Goal: Information Seeking & Learning: Learn about a topic

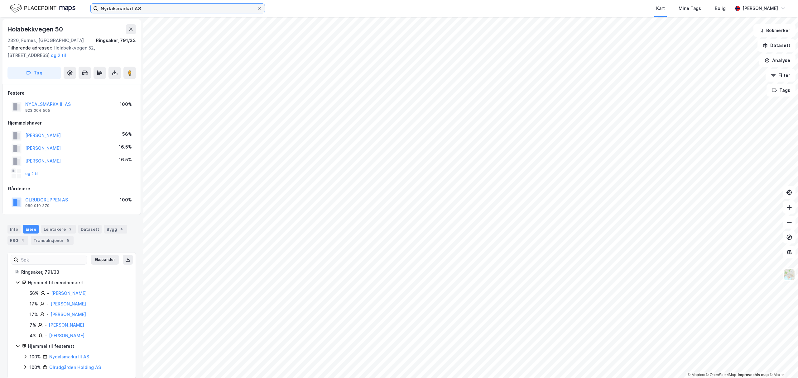
click at [137, 12] on input "Nydalsmarka I AS" at bounding box center [177, 8] width 159 height 9
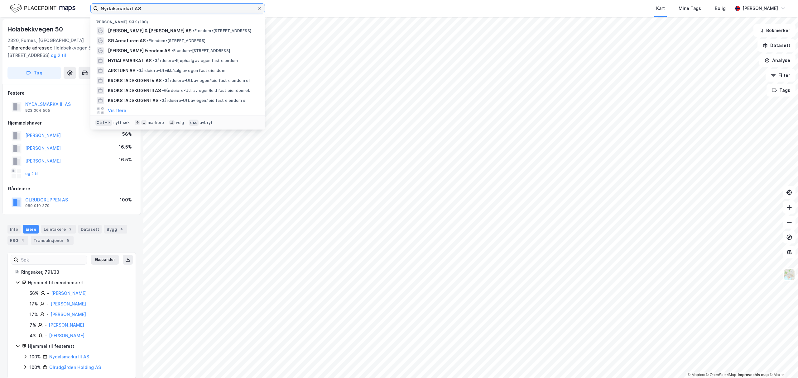
paste input "Holabekkvegen 48 / Holabekkvegen 48"
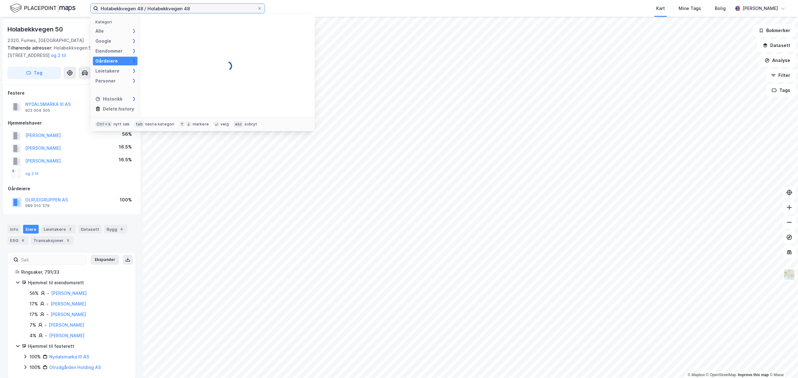
drag, startPoint x: 191, startPoint y: 9, endPoint x: 145, endPoint y: 12, distance: 46.5
click at [145, 12] on input "Holabekkvegen 48 / Holabekkvegen 48" at bounding box center [177, 8] width 159 height 9
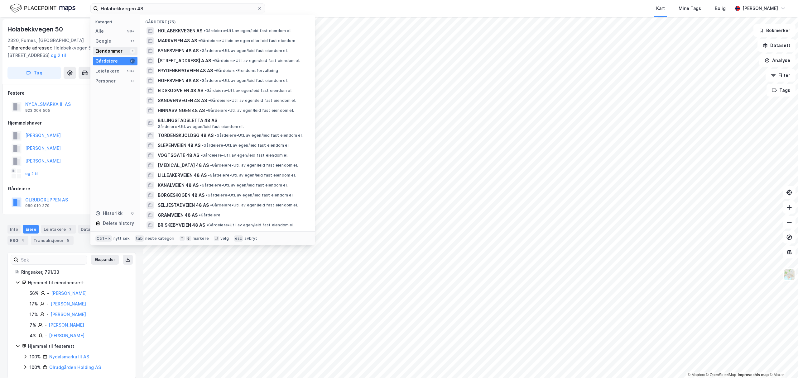
click at [111, 51] on div "Eiendommer" at bounding box center [108, 50] width 27 height 7
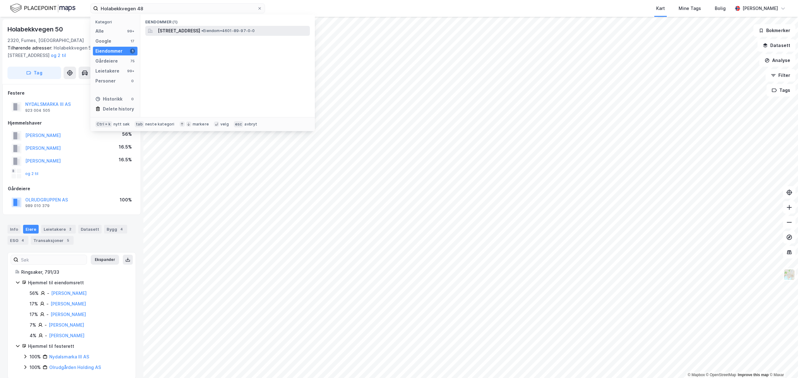
click at [193, 30] on span "[STREET_ADDRESS]" at bounding box center [179, 30] width 42 height 7
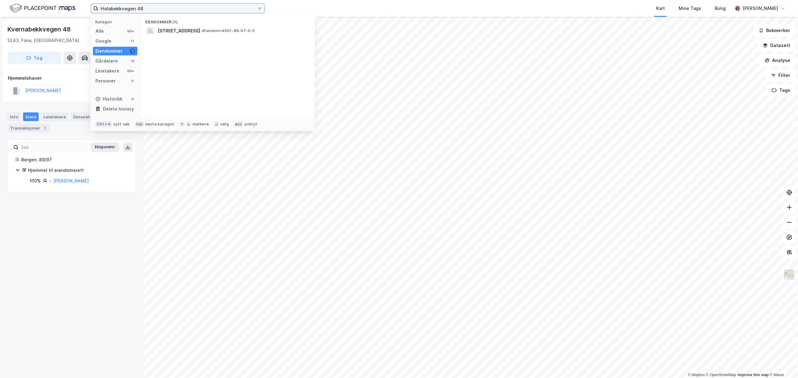
click at [168, 7] on input "Holabekkvegen 48" at bounding box center [177, 8] width 159 height 9
click at [158, 8] on input "Holabekkvegen 48" at bounding box center [177, 8] width 159 height 9
paste input "Nydalsmarka I AS"
click at [111, 59] on div "Gårdeiere" at bounding box center [106, 60] width 22 height 7
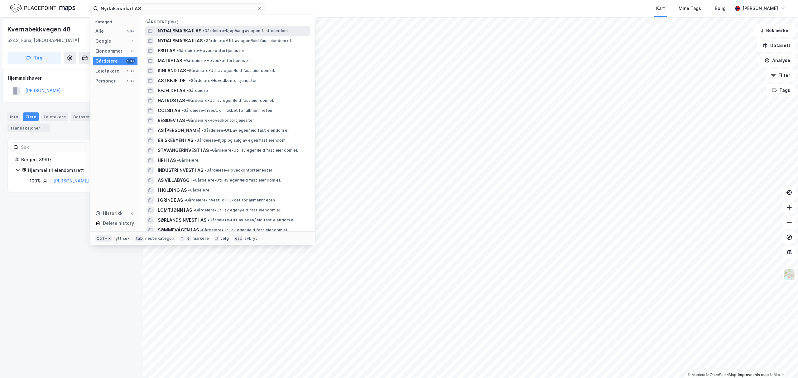
click at [186, 29] on span "NYDALSMARKA II AS" at bounding box center [180, 30] width 44 height 7
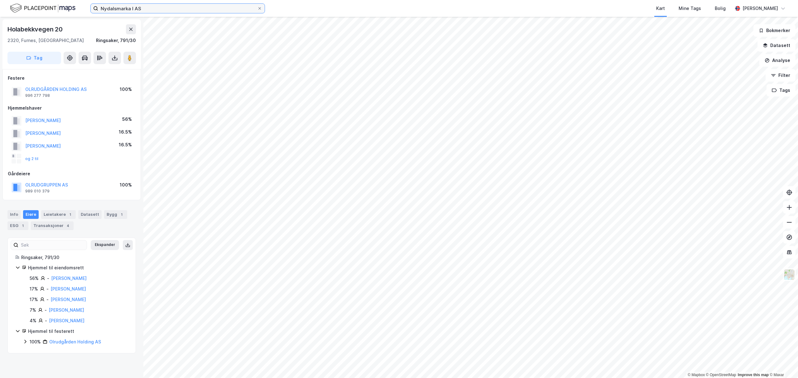
click at [145, 7] on input "Nydalsmarka I AS" at bounding box center [177, 8] width 159 height 9
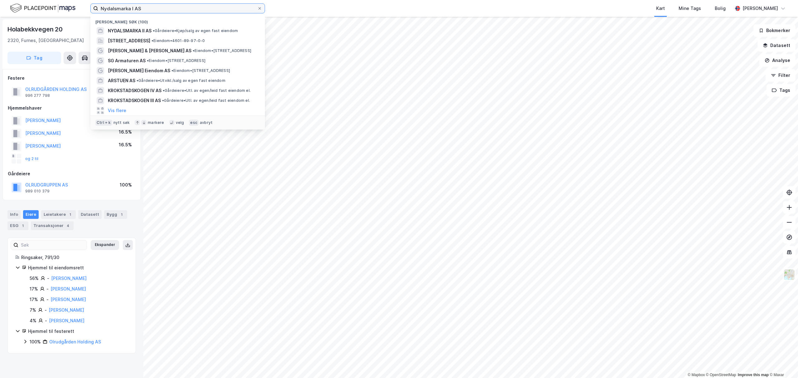
paste input "V"
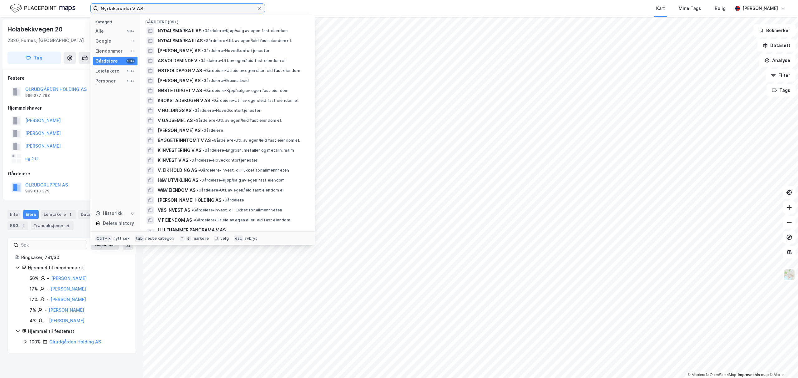
type input "Nydalsmarka V AS"
click at [132, 276] on div "Holabekkvegen 20 2320, [GEOGRAPHIC_DATA], Innlandet [GEOGRAPHIC_DATA], 791/30 T…" at bounding box center [71, 198] width 143 height 362
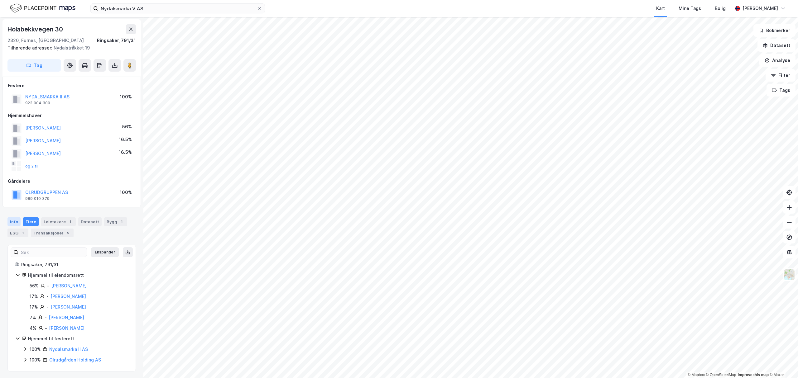
click at [16, 222] on div "Info" at bounding box center [13, 222] width 13 height 9
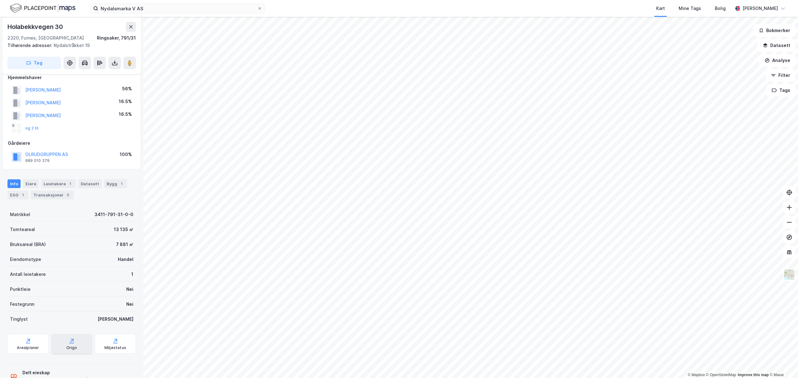
scroll to position [59, 0]
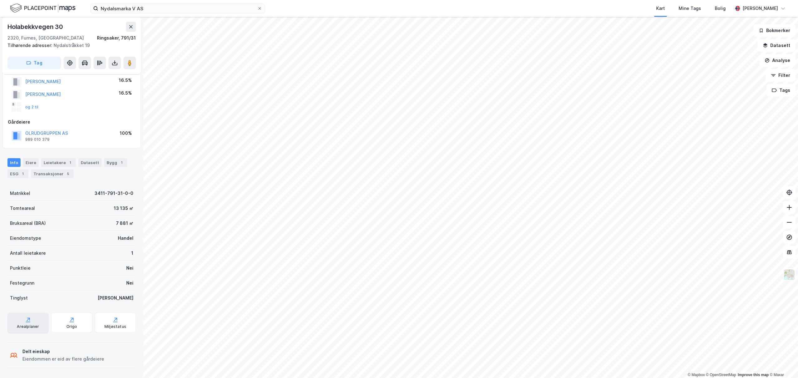
click at [31, 325] on div "Arealplaner" at bounding box center [28, 327] width 22 height 5
click at [68, 326] on div "Origo" at bounding box center [71, 327] width 11 height 5
